Goal: Task Accomplishment & Management: Use online tool/utility

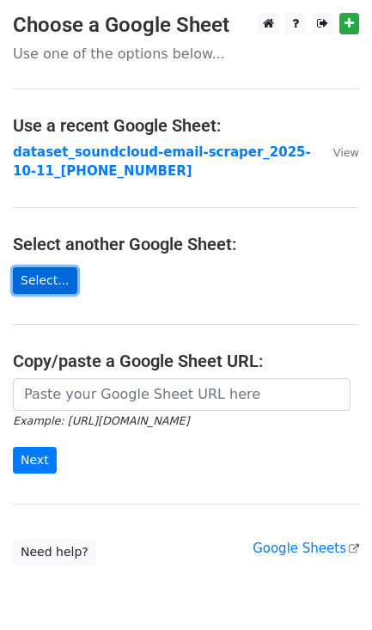
click at [42, 268] on link "Select..." at bounding box center [45, 280] width 64 height 27
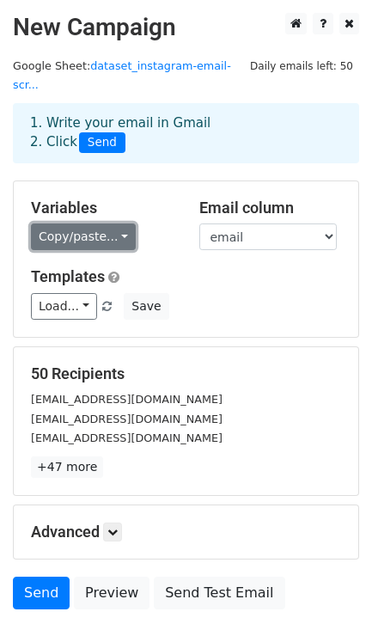
click at [110, 224] on link "Copy/paste..." at bounding box center [83, 236] width 105 height 27
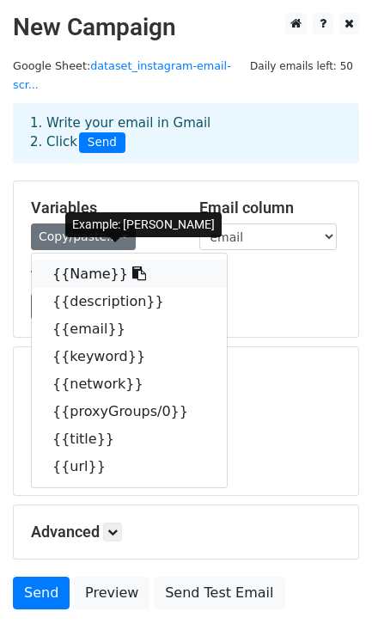
click at [95, 260] on link "{{Name}}" at bounding box center [129, 274] width 195 height 28
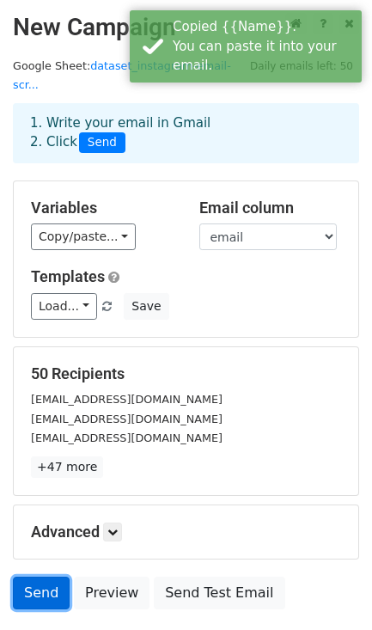
click at [45, 580] on link "Send" at bounding box center [41, 593] width 57 height 33
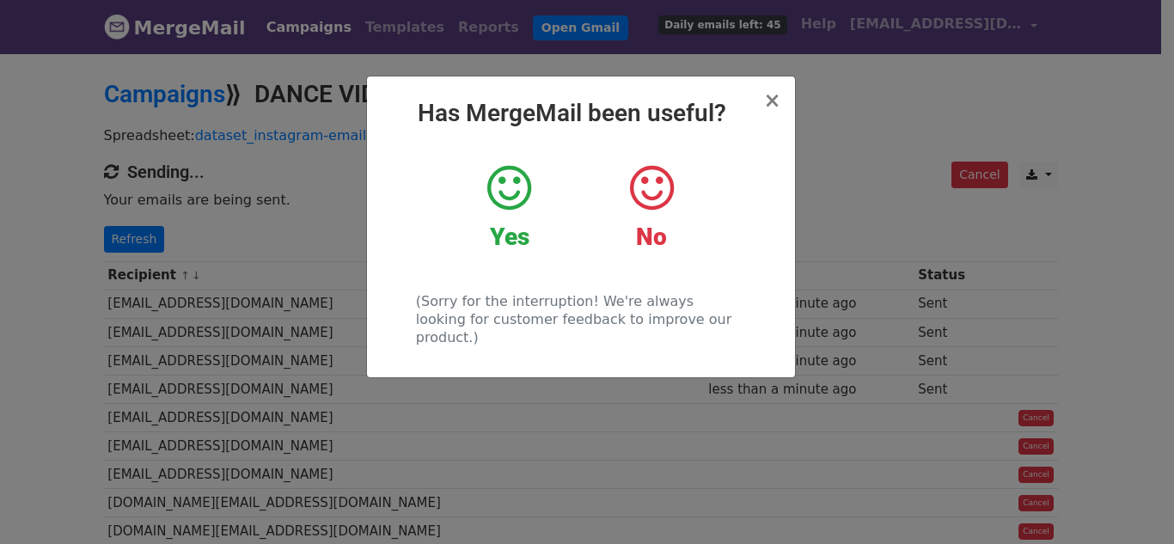
click at [516, 205] on icon at bounding box center [509, 188] width 44 height 52
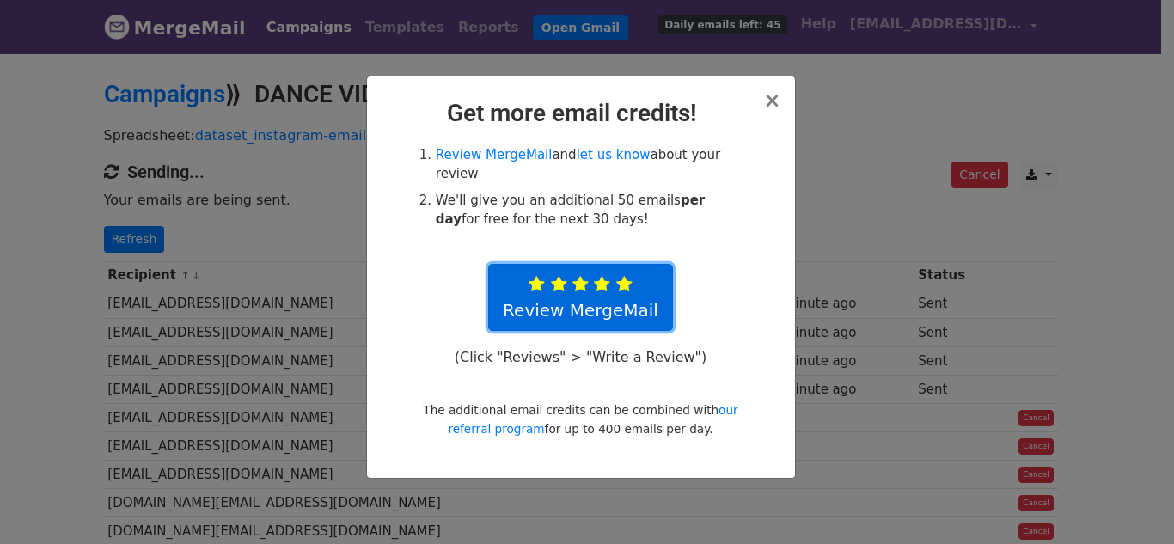
click at [602, 276] on icon at bounding box center [602, 284] width 16 height 17
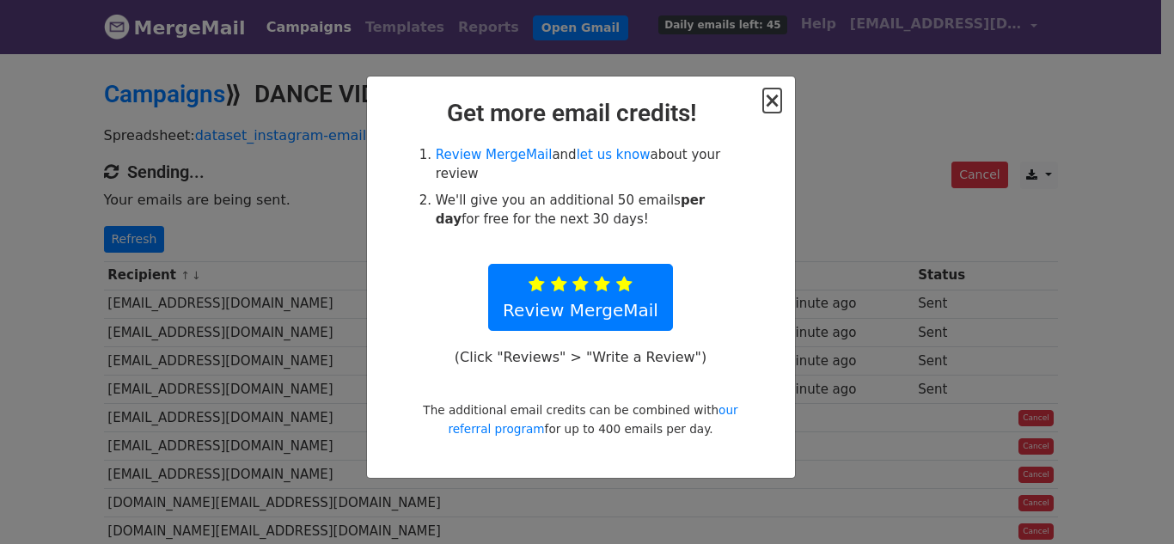
click at [779, 101] on span "×" at bounding box center [771, 101] width 17 height 24
